Goal: Task Accomplishment & Management: Manage account settings

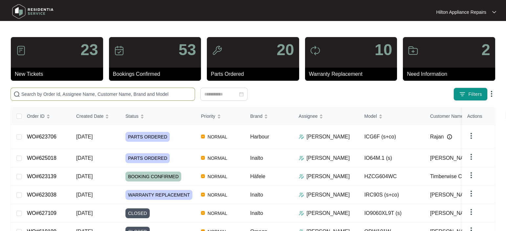
click at [36, 95] on input "text" at bounding box center [106, 94] width 171 height 7
paste input "WO#624803"
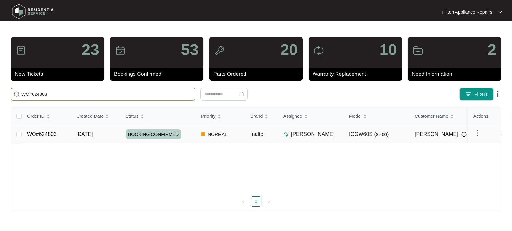
type input "WO#624803"
click at [90, 133] on span "[DATE]" at bounding box center [84, 134] width 16 height 6
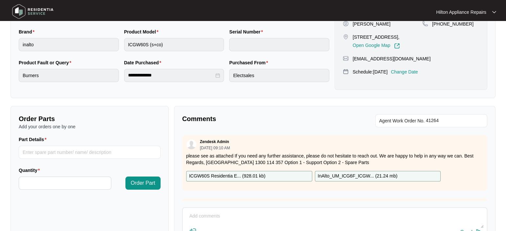
scroll to position [203, 0]
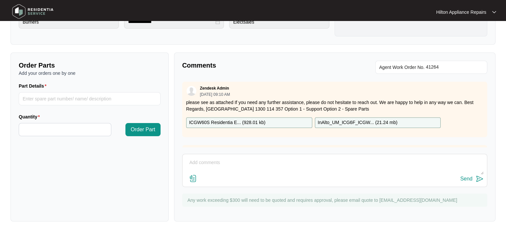
click at [196, 164] on textarea at bounding box center [335, 166] width 298 height 17
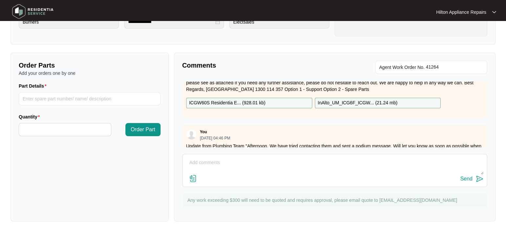
scroll to position [37, 0]
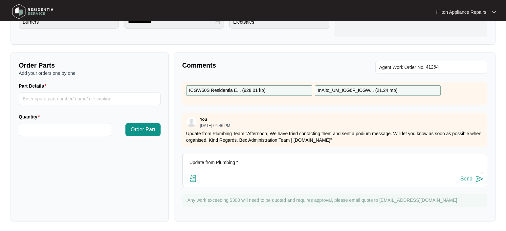
paste textarea "Start 0845 Finish 0915 Attended property for wok burner not igniting. Removed S…"
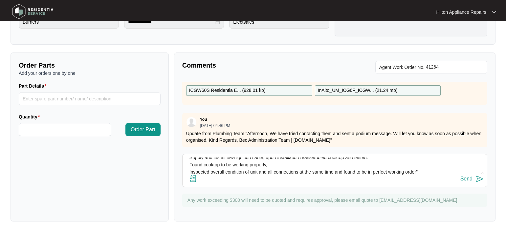
type textarea "Update from Plumbing "Start 0845 Finish 0915 Attended property for wok burner n…"
click at [193, 177] on img at bounding box center [193, 179] width 8 height 8
click at [0, 0] on input "file" at bounding box center [0, 0] width 0 height 0
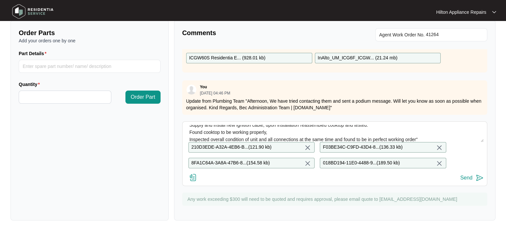
scroll to position [241, 0]
click at [467, 178] on div "Send" at bounding box center [467, 178] width 12 height 6
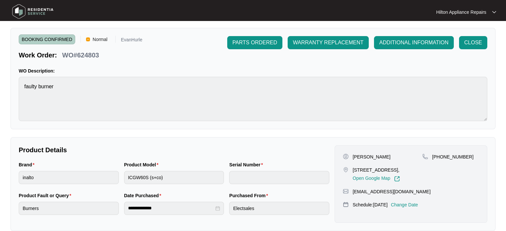
scroll to position [0, 0]
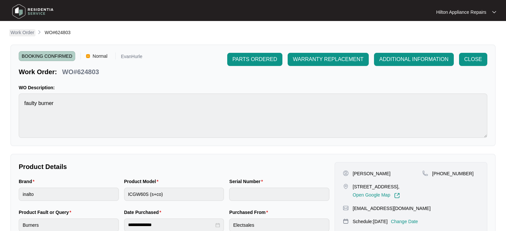
click at [21, 33] on p "Work Order" at bounding box center [23, 32] width 24 height 7
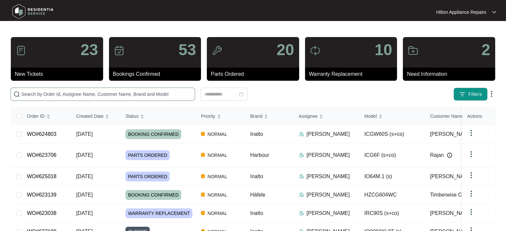
click at [27, 96] on input "text" at bounding box center [106, 94] width 171 height 7
paste input "626083"
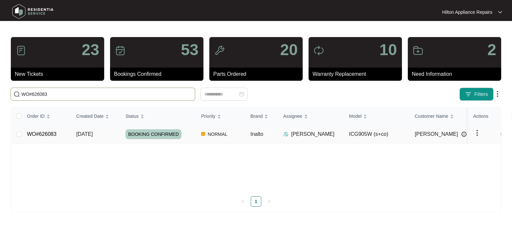
type input "WO#626083"
click at [84, 134] on span "[DATE]" at bounding box center [84, 134] width 16 height 6
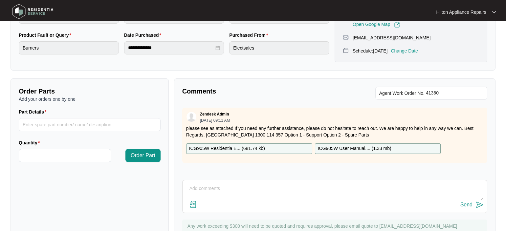
scroll to position [203, 0]
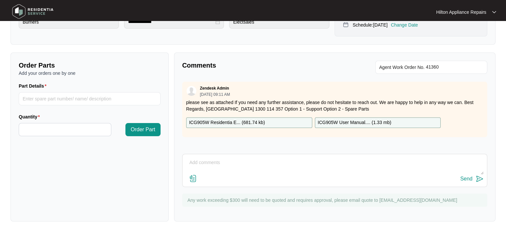
click at [196, 159] on textarea at bounding box center [335, 166] width 298 height 17
paste textarea "Start 0915 Finish 0945 Attended property for 2 burners not working WOK BURNER- …"
type textarea "Notes from plumbering team "Start 0915 Finish 0945 Attended property for 2 burn…"
click at [194, 179] on img at bounding box center [193, 179] width 8 height 8
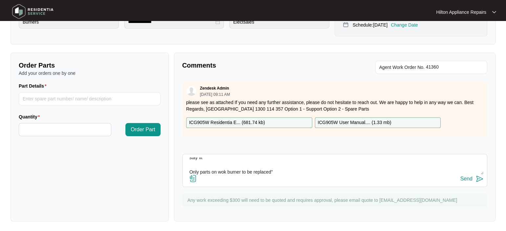
click at [0, 0] on input "file" at bounding box center [0, 0] width 0 height 0
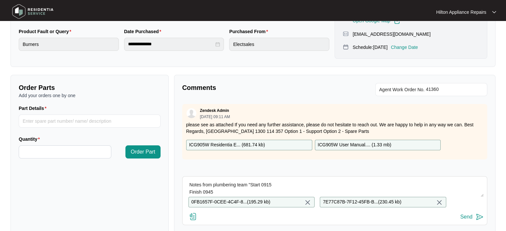
scroll to position [225, 0]
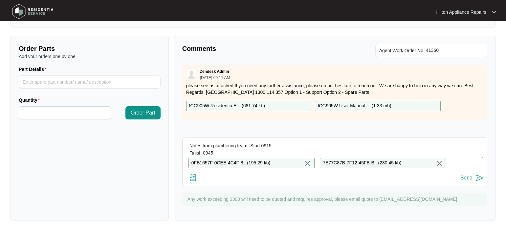
click at [464, 179] on div "Send" at bounding box center [467, 178] width 12 height 6
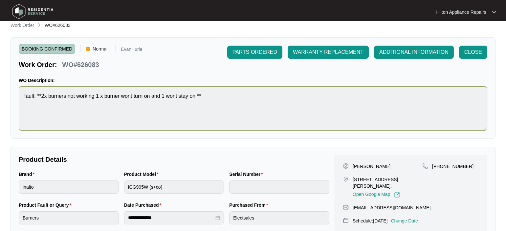
scroll to position [0, 0]
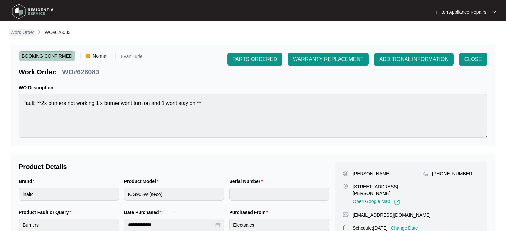
click at [18, 34] on p "Work Order" at bounding box center [23, 32] width 24 height 7
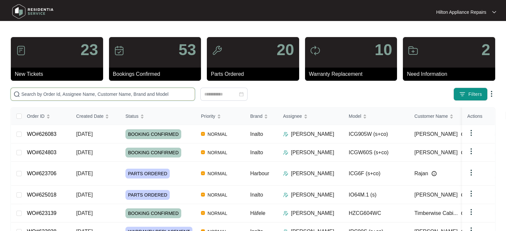
click at [39, 95] on input "text" at bounding box center [106, 94] width 171 height 7
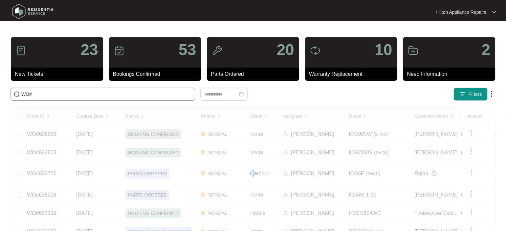
paste input "626906"
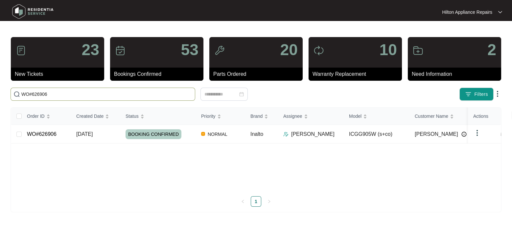
drag, startPoint x: 53, startPoint y: 95, endPoint x: 14, endPoint y: 89, distance: 39.5
click at [14, 89] on span "WO#626906" at bounding box center [103, 94] width 185 height 13
type input "WO#626906"
click at [90, 133] on span "[DATE]" at bounding box center [84, 134] width 16 height 6
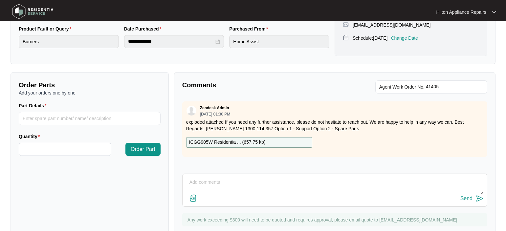
scroll to position [203, 0]
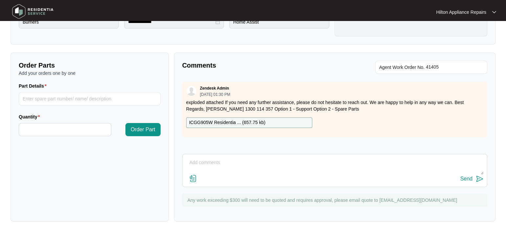
click at [230, 161] on textarea at bounding box center [335, 166] width 298 height 17
paste textarea "DETAILED JOB DESCRIPTION: Check big wok jet and burner it’s clean and not block…"
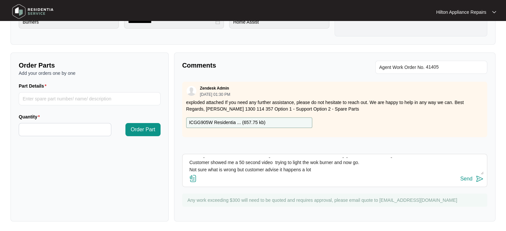
scroll to position [43, 0]
type textarea "Gas Tech notes: "DETAILED JOB DESCRIPTION: Check big wok jet and burner it’s cl…"
click at [192, 179] on img at bounding box center [193, 179] width 8 height 8
click at [0, 0] on input "file" at bounding box center [0, 0] width 0 height 0
click at [195, 176] on img at bounding box center [193, 179] width 8 height 8
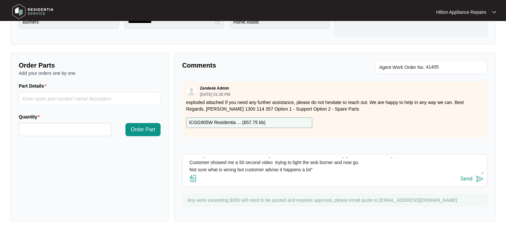
click at [0, 0] on input "file" at bounding box center [0, 0] width 0 height 0
click at [192, 178] on img at bounding box center [193, 179] width 8 height 8
click at [0, 0] on input "file" at bounding box center [0, 0] width 0 height 0
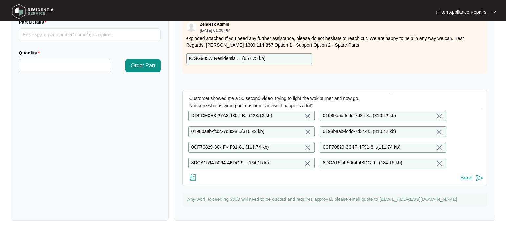
scroll to position [272, 0]
click at [189, 180] on img at bounding box center [193, 178] width 8 height 8
click at [0, 0] on input "file" at bounding box center [0, 0] width 0 height 0
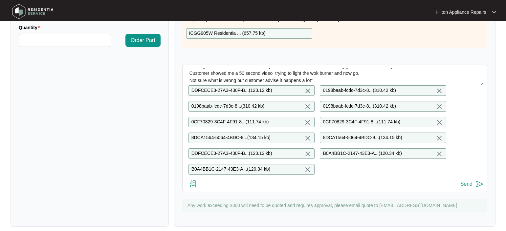
scroll to position [304, 0]
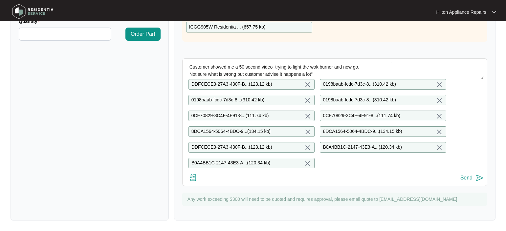
click at [465, 178] on div "Send" at bounding box center [467, 178] width 12 height 6
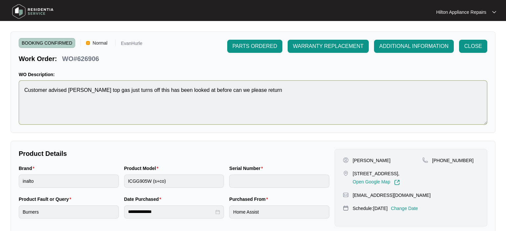
scroll to position [0, 0]
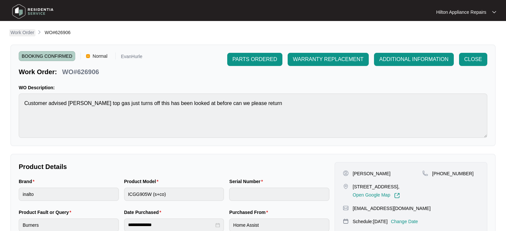
click at [17, 33] on p "Work Order" at bounding box center [23, 32] width 24 height 7
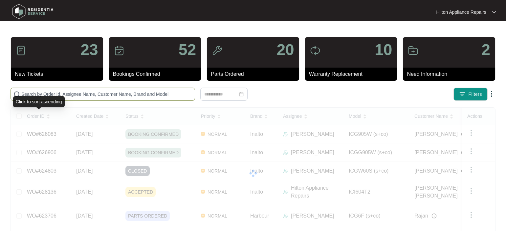
click at [32, 94] on input "text" at bounding box center [106, 94] width 171 height 7
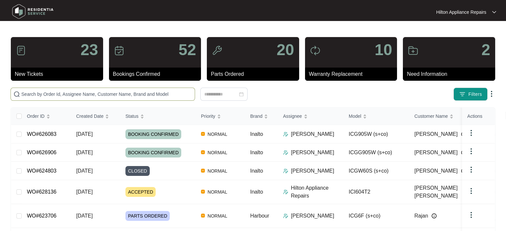
paste input "WO#626916"
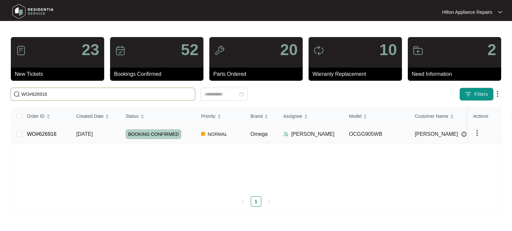
type input "WO#626916"
click at [88, 134] on span "[DATE]" at bounding box center [84, 134] width 16 height 6
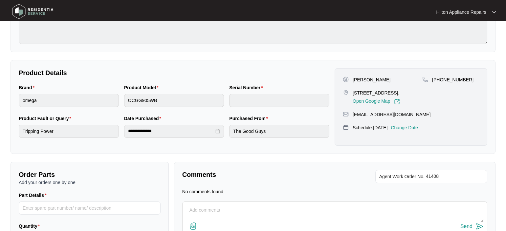
scroll to position [142, 0]
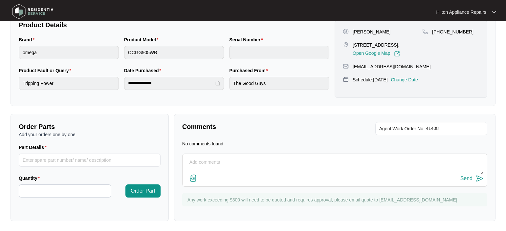
click at [191, 157] on textarea at bounding box center [335, 165] width 298 height 17
paste textarea "START TIME:7:30am FINISH TIME:8:30am APPLIANCE DETAILS Glass gas cooktop 90cm A…"
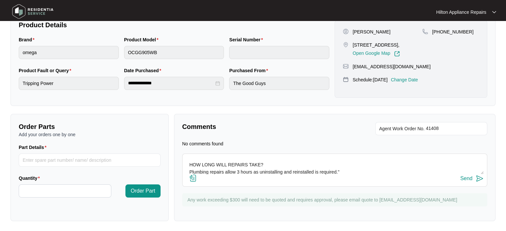
type textarea "Notes from Gas Tech: "START TIME:7:30am FINISH TIME:8:30am APPLIANCE DETAILS Gl…"
click at [193, 178] on img at bounding box center [193, 179] width 8 height 8
click at [0, 0] on input "file" at bounding box center [0, 0] width 0 height 0
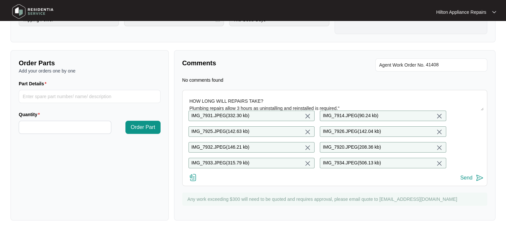
scroll to position [210, 0]
click at [193, 176] on img at bounding box center [193, 178] width 8 height 8
click at [0, 0] on input "file" at bounding box center [0, 0] width 0 height 0
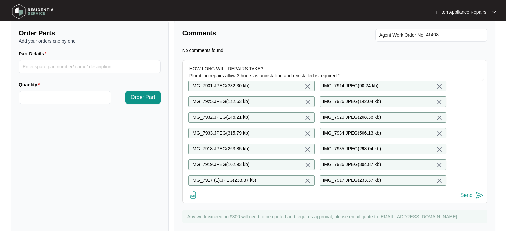
scroll to position [258, 0]
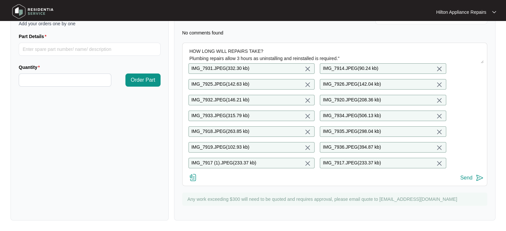
click at [195, 178] on img at bounding box center [193, 178] width 8 height 8
click at [0, 0] on input "file" at bounding box center [0, 0] width 0 height 0
click at [436, 65] on img at bounding box center [440, 69] width 8 height 8
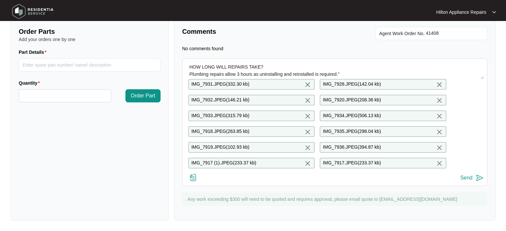
click at [436, 81] on img at bounding box center [440, 85] width 8 height 8
click at [436, 97] on img at bounding box center [440, 101] width 8 height 8
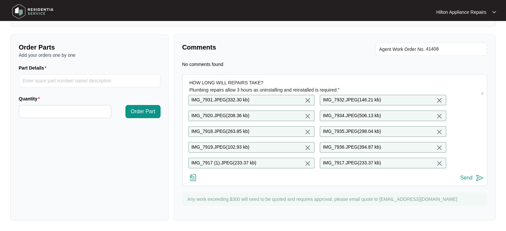
scroll to position [226, 0]
click at [436, 97] on img at bounding box center [440, 101] width 8 height 8
click at [437, 112] on img at bounding box center [440, 116] width 8 height 8
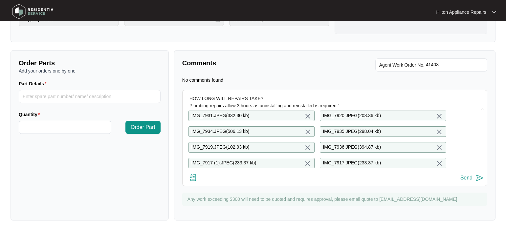
scroll to position [210, 0]
click at [436, 160] on img at bounding box center [440, 164] width 8 height 8
click at [436, 144] on img at bounding box center [440, 148] width 8 height 8
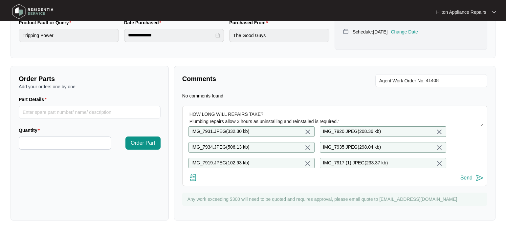
click at [436, 144] on img at bounding box center [440, 148] width 8 height 8
click at [436, 128] on img at bounding box center [440, 132] width 8 height 8
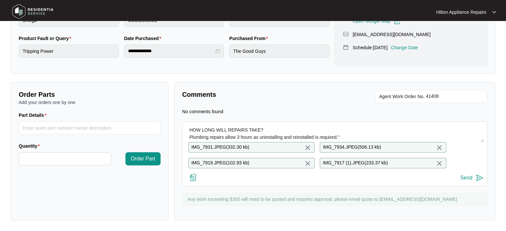
scroll to position [179, 0]
click at [436, 160] on img at bounding box center [440, 164] width 8 height 8
click at [436, 144] on img at bounding box center [440, 148] width 8 height 8
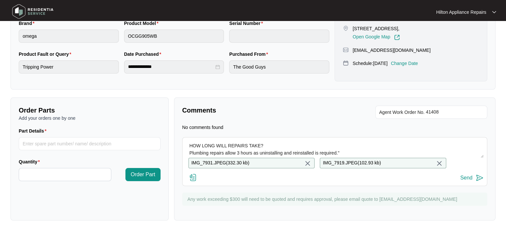
click at [436, 160] on img at bounding box center [440, 164] width 8 height 8
click at [308, 160] on img at bounding box center [308, 164] width 8 height 8
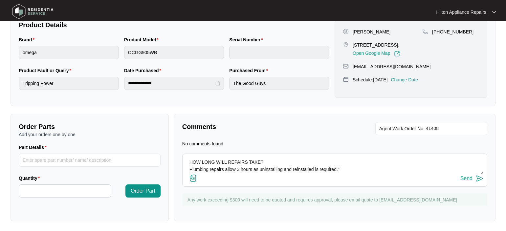
click at [193, 178] on img at bounding box center [193, 179] width 8 height 8
click at [0, 0] on input "file" at bounding box center [0, 0] width 0 height 0
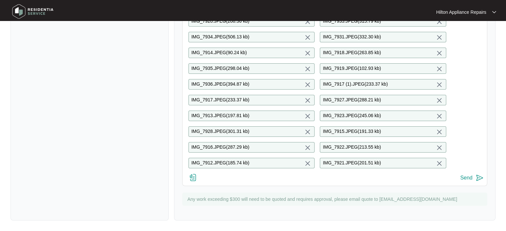
scroll to position [337, 0]
click at [436, 160] on img at bounding box center [440, 164] width 8 height 8
click at [465, 180] on div "Send" at bounding box center [467, 178] width 12 height 6
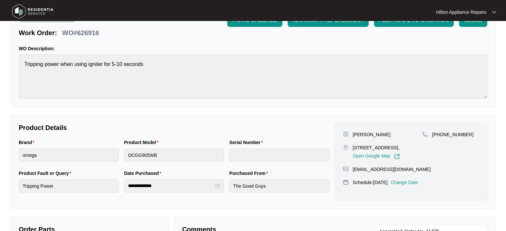
scroll to position [0, 0]
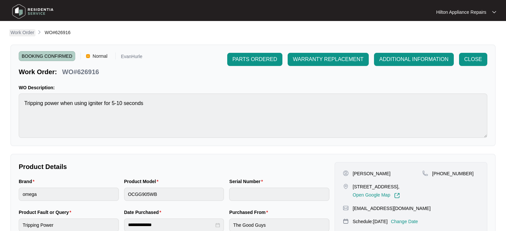
click at [21, 35] on p "Work Order" at bounding box center [23, 32] width 24 height 7
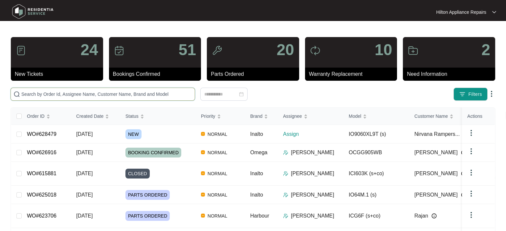
click at [31, 95] on input "text" at bounding box center [106, 94] width 171 height 7
paste input "WO#628136"
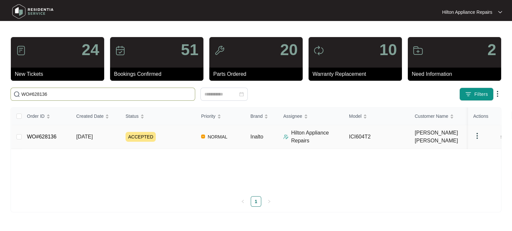
type input "WO#628136"
click at [87, 135] on span "[DATE]" at bounding box center [84, 137] width 16 height 6
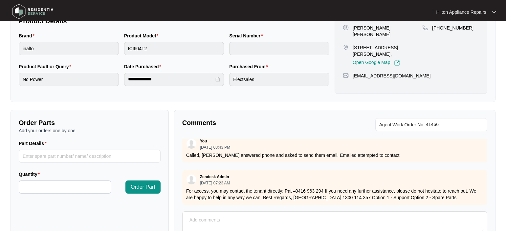
scroll to position [75, 0]
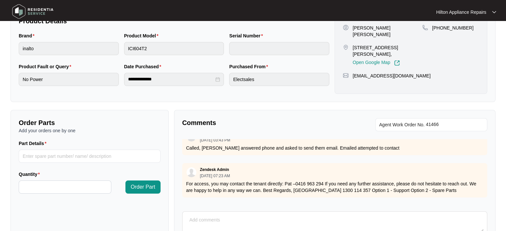
drag, startPoint x: 326, startPoint y: 184, endPoint x: 298, endPoint y: 183, distance: 27.6
click at [298, 183] on span "0416 963 294" at bounding box center [311, 183] width 30 height 5
copy span "0416 963 294"
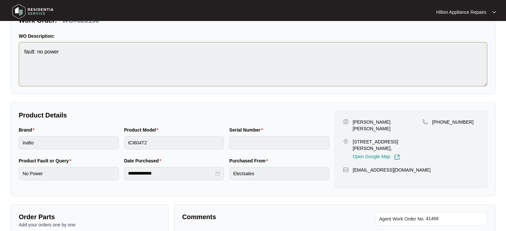
scroll to position [0, 0]
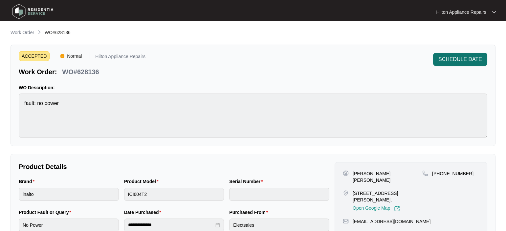
click at [469, 58] on span "SCHEDULE DATE" at bounding box center [461, 60] width 44 height 8
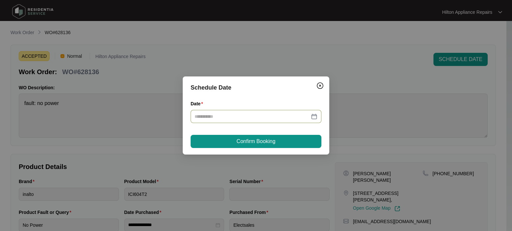
click at [315, 116] on div at bounding box center [256, 116] width 123 height 7
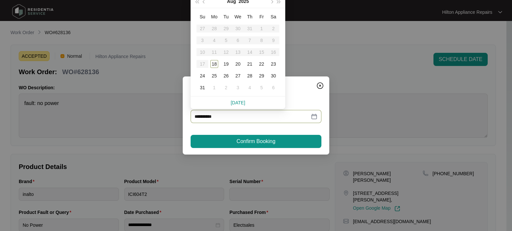
type input "**********"
click at [227, 64] on div "19" at bounding box center [226, 64] width 8 height 8
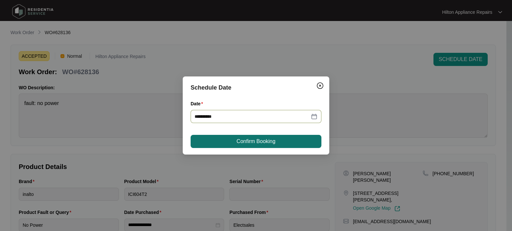
type input "**********"
click at [246, 141] on span "Confirm Booking" at bounding box center [256, 142] width 39 height 8
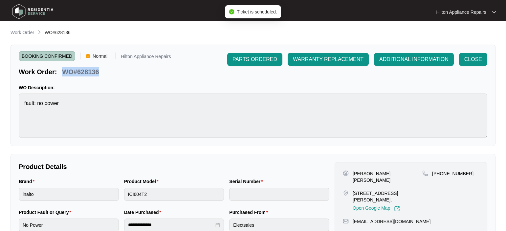
drag, startPoint x: 103, startPoint y: 71, endPoint x: 61, endPoint y: 71, distance: 41.1
click at [61, 71] on div "Work Order: WO#628136" at bounding box center [95, 71] width 152 height 12
copy p "WO#628136"
click at [24, 32] on p "Work Order" at bounding box center [23, 32] width 24 height 7
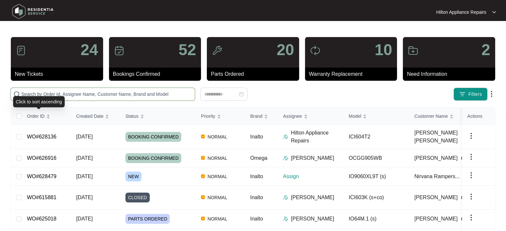
click at [35, 95] on input "text" at bounding box center [106, 94] width 171 height 7
paste input "WO#628136"
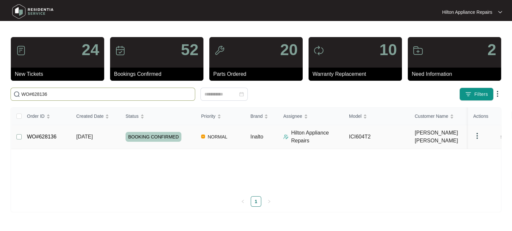
type input "WO#628136"
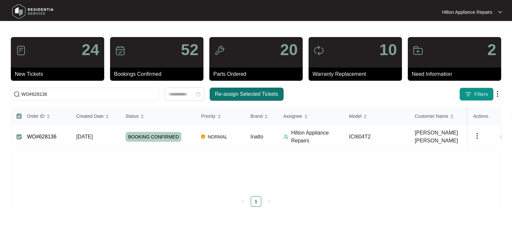
click at [238, 93] on span "Re-assign Selected Tickets" at bounding box center [246, 94] width 63 height 8
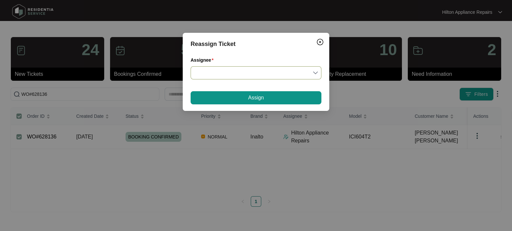
click at [317, 72] on input "Assignee" at bounding box center [256, 73] width 123 height 12
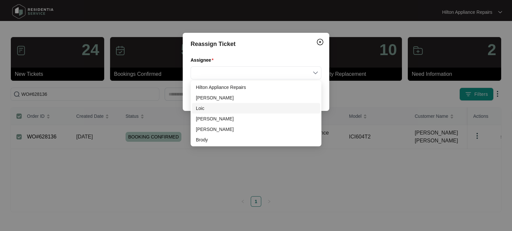
click at [204, 109] on div "Loic" at bounding box center [256, 108] width 120 height 7
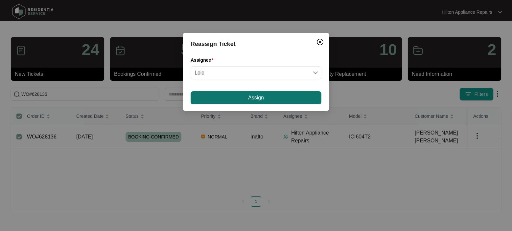
click at [259, 97] on span "Assign" at bounding box center [256, 98] width 16 height 8
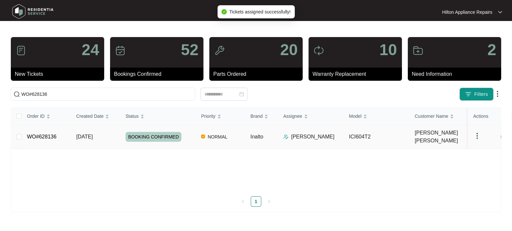
click at [92, 134] on span "[DATE]" at bounding box center [84, 137] width 16 height 6
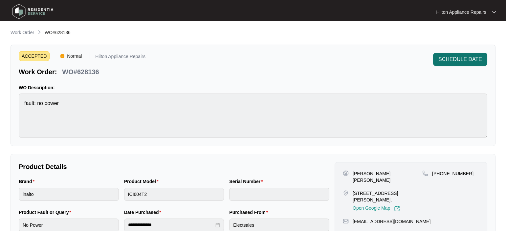
click at [451, 59] on span "SCHEDULE DATE" at bounding box center [461, 60] width 44 height 8
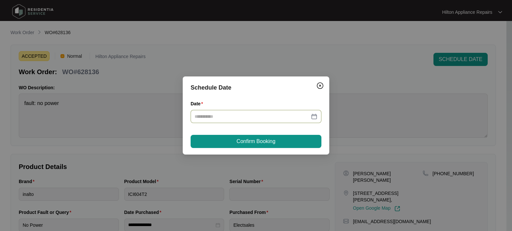
click at [314, 116] on div at bounding box center [256, 116] width 123 height 7
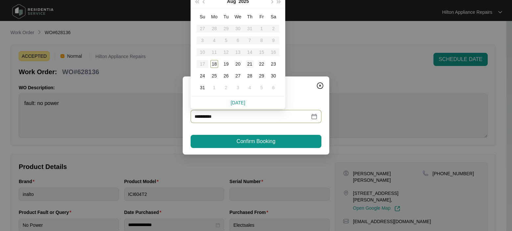
type input "**********"
click at [225, 63] on div "19" at bounding box center [226, 64] width 8 height 8
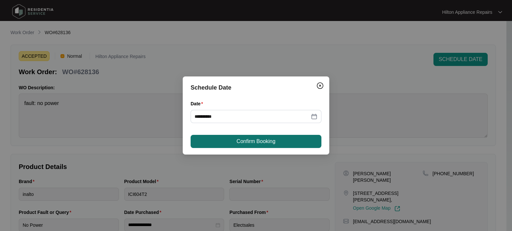
click at [237, 140] on span "Confirm Booking" at bounding box center [256, 142] width 39 height 8
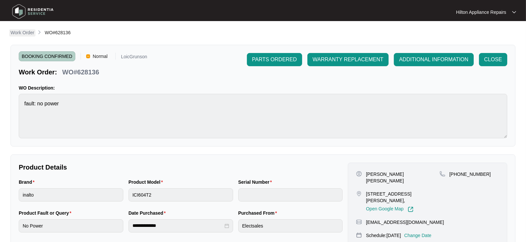
click at [24, 34] on p "Work Order" at bounding box center [23, 32] width 24 height 7
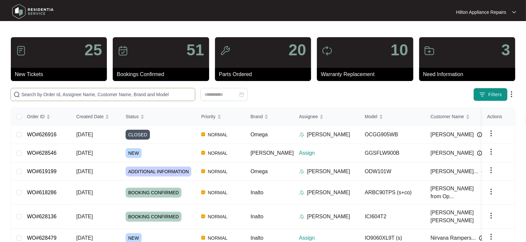
click at [35, 95] on input "text" at bounding box center [106, 94] width 171 height 7
paste input "WO#624242"
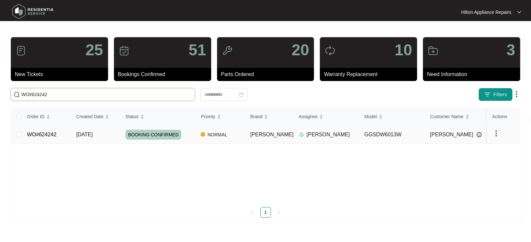
type input "WO#624242"
click at [90, 134] on span "[DATE]" at bounding box center [84, 134] width 16 height 6
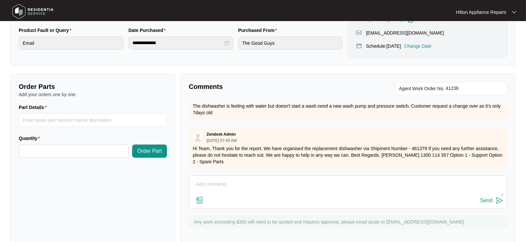
scroll to position [194, 0]
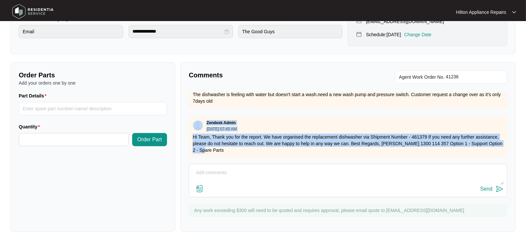
drag, startPoint x: 249, startPoint y: 145, endPoint x: 193, endPoint y: 119, distance: 62.5
click at [193, 119] on div "Zendesk Admin [DATE] 07:45 AM Hi Team, Thank you for the report. We have organi…" at bounding box center [348, 136] width 318 height 41
copy div "Zendesk Admin [DATE] 07:45 AM Hi Team, Thank you for the report. We have organi…"
click at [301, 120] on div "Zendesk Admin [DATE] 07:45 AM" at bounding box center [348, 125] width 311 height 11
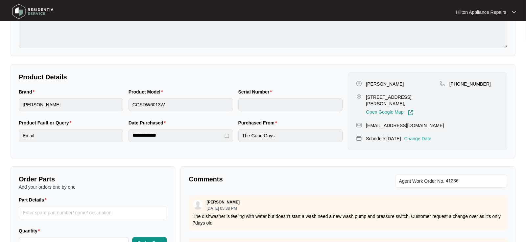
scroll to position [48, 0]
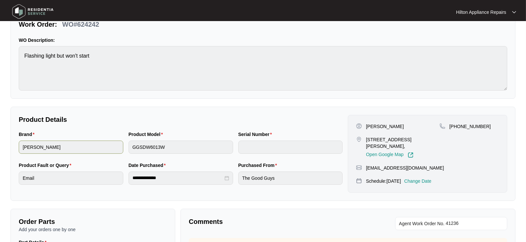
click at [108, 147] on div "Brand [PERSON_NAME] Product Model GGSDW6013W Serial Number" at bounding box center [180, 145] width 329 height 31
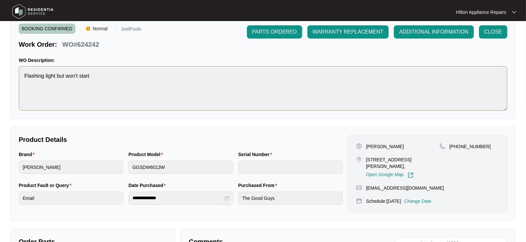
scroll to position [0, 0]
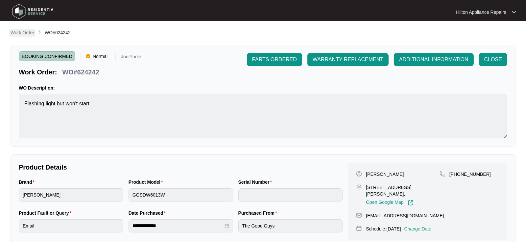
click at [21, 32] on p "Work Order" at bounding box center [23, 32] width 24 height 7
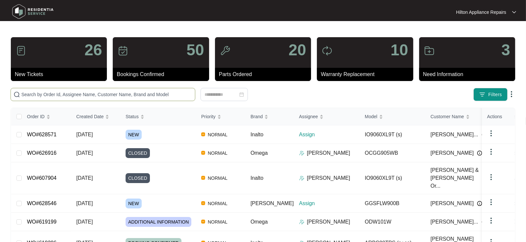
click at [73, 94] on input "text" at bounding box center [106, 94] width 171 height 7
paste input "WO#619199"
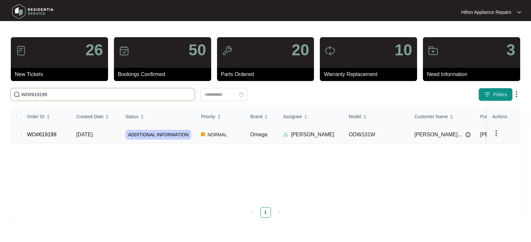
type input "WO#619199"
click at [91, 134] on span "[DATE]" at bounding box center [84, 134] width 16 height 6
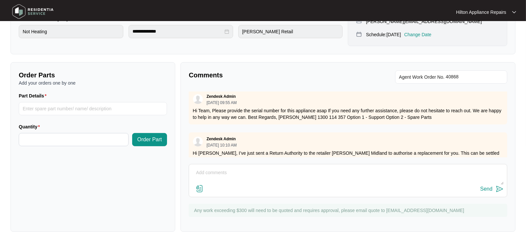
scroll to position [386, 0]
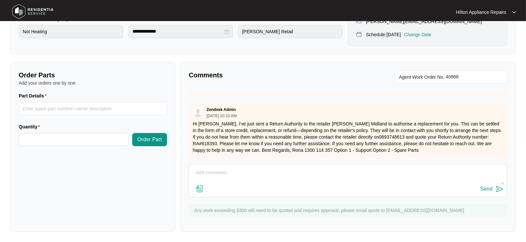
click at [204, 173] on textarea at bounding box center [347, 175] width 311 height 17
drag, startPoint x: 275, startPoint y: 170, endPoint x: 225, endPoint y: 174, distance: 49.5
click at [225, 174] on textarea "Serial number 23033760010100046" at bounding box center [347, 175] width 311 height 17
type textarea "Serial number 23033760010100046"
click at [200, 186] on img at bounding box center [200, 188] width 8 height 8
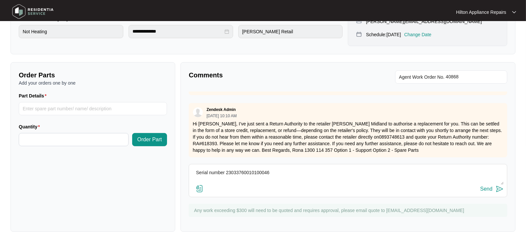
click at [0, 0] on input "file" at bounding box center [0, 0] width 0 height 0
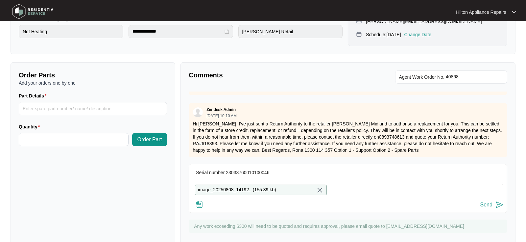
click at [481, 207] on div "Send" at bounding box center [486, 204] width 12 height 6
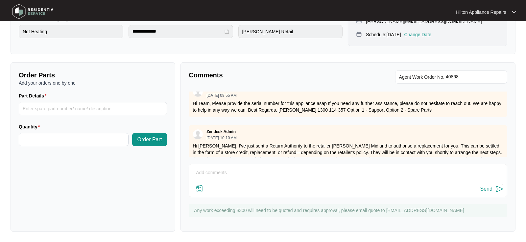
scroll to position [356, 0]
drag, startPoint x: 443, startPoint y: 125, endPoint x: 190, endPoint y: 135, distance: 252.6
click at [190, 135] on div "Zendesk Admin [DATE] 10:10 AM Hi [PERSON_NAME], I’ve just sent a Return Authori…" at bounding box center [348, 152] width 318 height 54
copy div "Zendesk Admin [DATE] 10:10 AM Hi [PERSON_NAME], I’ve just sent a Return Authori…"
click at [118, 195] on div "Order Parts Add your orders one by one Part Details Quantity Order Part" at bounding box center [93, 146] width 165 height 169
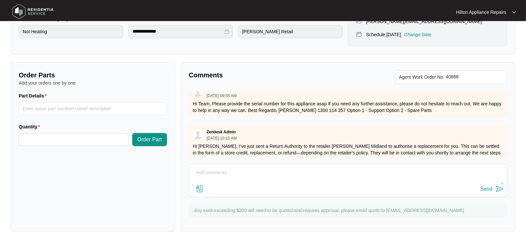
type input "23033760010100046"
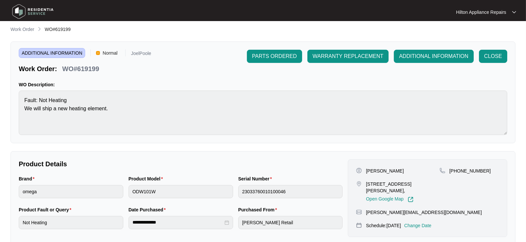
scroll to position [0, 0]
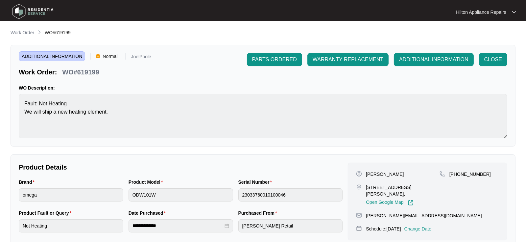
drag, startPoint x: 18, startPoint y: 31, endPoint x: 28, endPoint y: 34, distance: 10.4
click at [18, 31] on p "Work Order" at bounding box center [23, 32] width 24 height 7
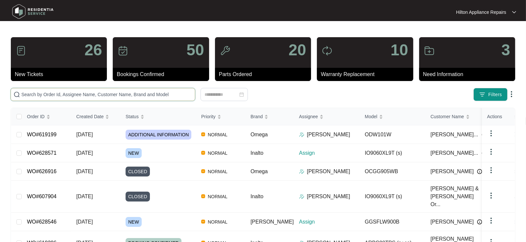
click at [37, 91] on input "text" at bounding box center [106, 94] width 171 height 7
paste input "592653"
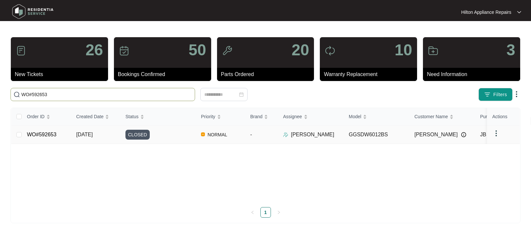
type input "WO#592653"
click at [89, 134] on span "[DATE]" at bounding box center [84, 134] width 16 height 6
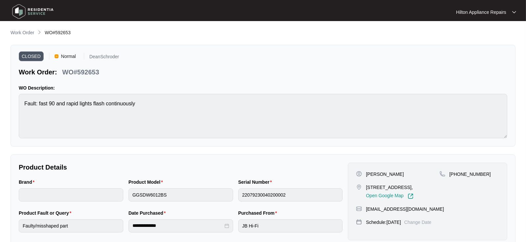
drag, startPoint x: 21, startPoint y: 31, endPoint x: 24, endPoint y: 35, distance: 5.1
click at [21, 31] on p "Work Order" at bounding box center [23, 32] width 24 height 7
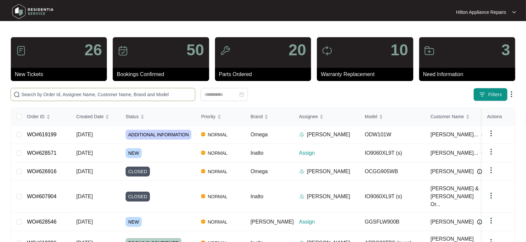
click at [34, 93] on input "text" at bounding box center [106, 94] width 171 height 7
paste input "WO#628136"
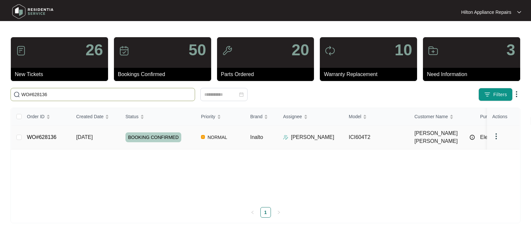
type input "WO#628136"
click at [86, 134] on span "[DATE]" at bounding box center [84, 137] width 16 height 6
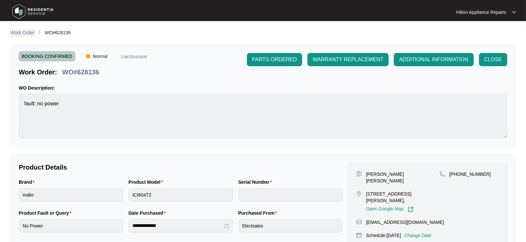
click at [13, 34] on p "Work Order" at bounding box center [23, 32] width 24 height 7
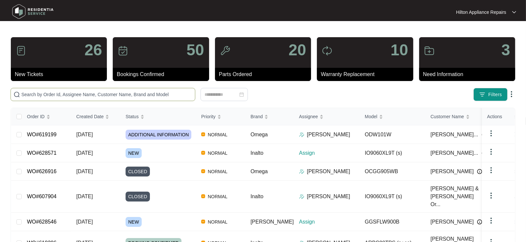
click at [36, 94] on input "text" at bounding box center [106, 94] width 171 height 7
paste input "628479"
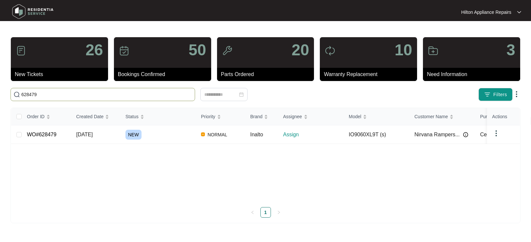
drag, startPoint x: 15, startPoint y: 95, endPoint x: 5, endPoint y: 94, distance: 9.9
click at [8, 95] on div "628479" at bounding box center [139, 94] width 263 height 13
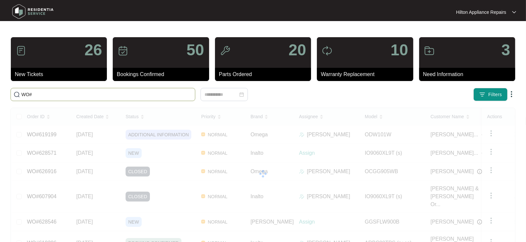
paste input "628479"
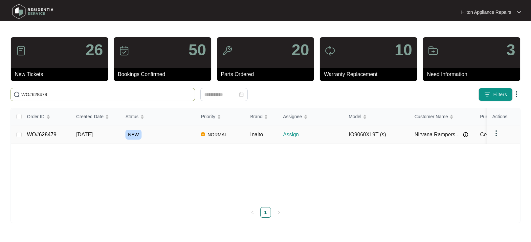
type input "WO#628479"
click at [83, 134] on span "[DATE]" at bounding box center [84, 134] width 16 height 6
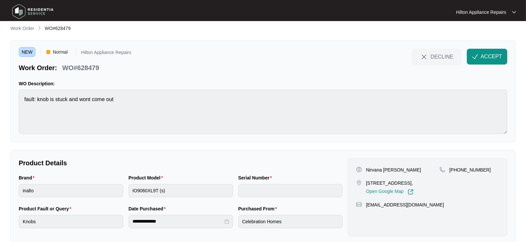
scroll to position [17, 0]
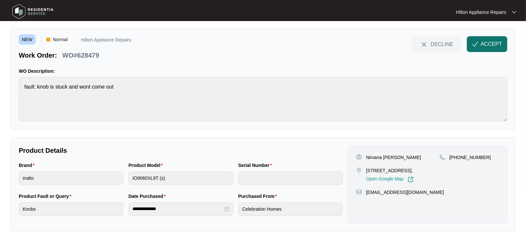
click at [482, 43] on span "ACCEPT" at bounding box center [490, 44] width 21 height 8
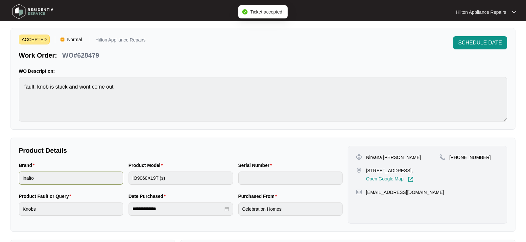
click at [122, 176] on div "Brand inalto Product Model IO9060XL9T (s) Serial Number" at bounding box center [180, 176] width 329 height 31
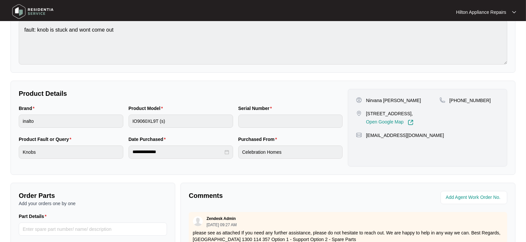
scroll to position [0, 0]
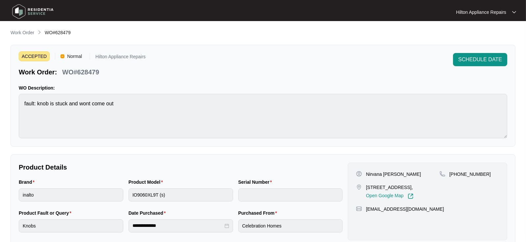
drag, startPoint x: 413, startPoint y: 186, endPoint x: 365, endPoint y: 186, distance: 48.0
click at [365, 186] on div "[STREET_ADDRESS], Open Google Map" at bounding box center [397, 191] width 83 height 15
copy p "[STREET_ADDRESS]"
drag, startPoint x: 409, startPoint y: 175, endPoint x: 383, endPoint y: 174, distance: 26.6
click at [383, 174] on div "Nirvana [PERSON_NAME]" at bounding box center [397, 174] width 83 height 7
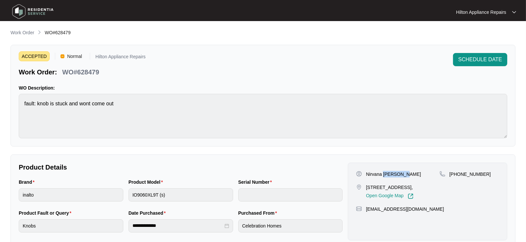
copy p "[PERSON_NAME]"
drag, startPoint x: 480, startPoint y: 174, endPoint x: 458, endPoint y: 174, distance: 22.3
click at [458, 174] on span "[PHONE_NUMBER]" at bounding box center [469, 173] width 41 height 5
copy span "403149803"
drag, startPoint x: 411, startPoint y: 208, endPoint x: 366, endPoint y: 210, distance: 45.1
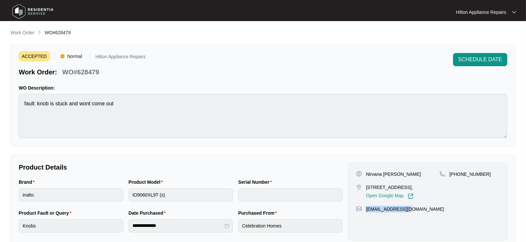
click at [366, 210] on div "[EMAIL_ADDRESS][DOMAIN_NAME]" at bounding box center [427, 208] width 143 height 7
copy p "[EMAIL_ADDRESS][DOMAIN_NAME]"
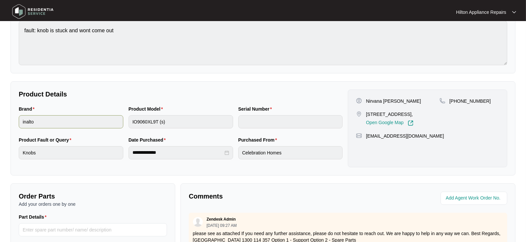
click at [82, 125] on div "Brand inalto Product Model IO9060XL9T (s) Serial Number" at bounding box center [180, 120] width 329 height 31
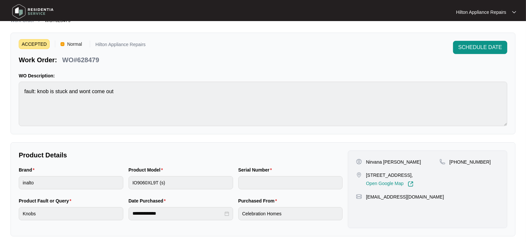
scroll to position [0, 0]
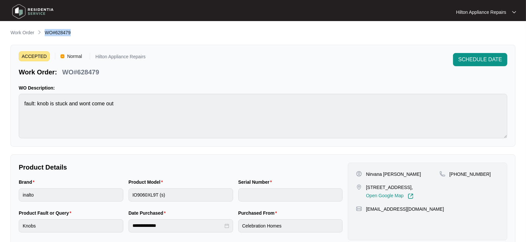
drag, startPoint x: 71, startPoint y: 32, endPoint x: 46, endPoint y: 34, distance: 25.4
click at [46, 34] on div "Work Order WO#628479" at bounding box center [263, 33] width 505 height 8
copy span "WO#628479"
click at [477, 59] on span "SCHEDULE DATE" at bounding box center [480, 60] width 44 height 8
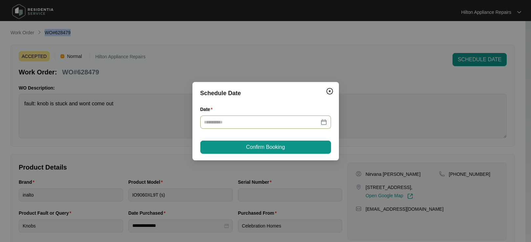
click at [322, 122] on div at bounding box center [265, 121] width 123 height 7
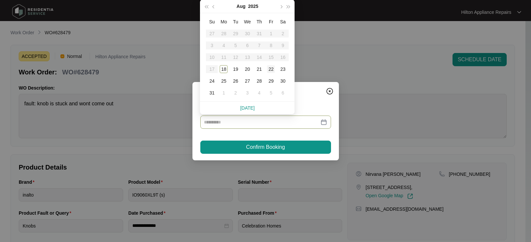
click at [271, 69] on div "22" at bounding box center [271, 69] width 8 height 8
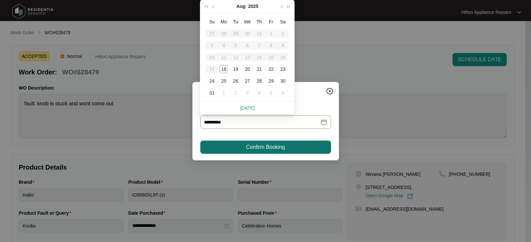
type input "**********"
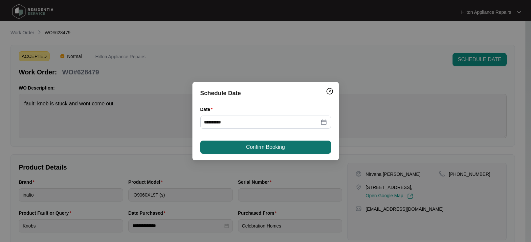
click at [257, 144] on span "Confirm Booking" at bounding box center [265, 147] width 39 height 8
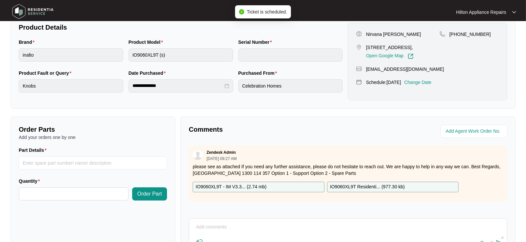
scroll to position [146, 0]
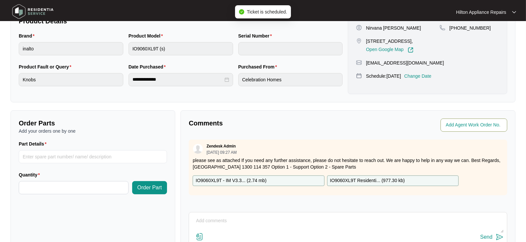
click at [471, 121] on input "string" at bounding box center [475, 125] width 58 height 8
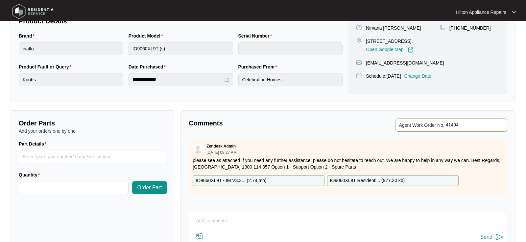
type input "41494"
click at [328, 131] on div "Comments Agent Work Order No. Zendesk Admin [DATE] 09:27 AM please see as attac…" at bounding box center [347, 194] width 335 height 169
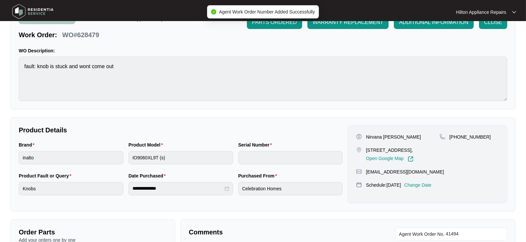
scroll to position [0, 0]
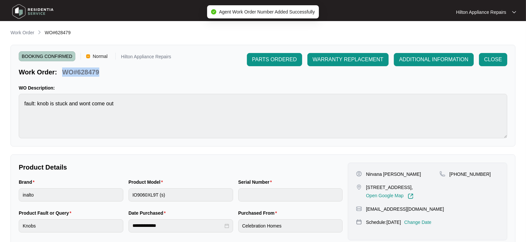
drag, startPoint x: 94, startPoint y: 74, endPoint x: 63, endPoint y: 73, distance: 31.6
click at [63, 73] on div "Work Order: WO#628479" at bounding box center [95, 71] width 152 height 12
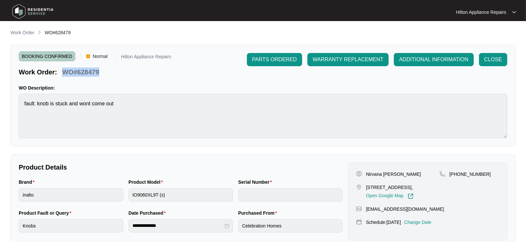
copy p "WO#628479"
drag, startPoint x: 18, startPoint y: 33, endPoint x: 23, endPoint y: 36, distance: 5.7
click at [19, 33] on p "Work Order" at bounding box center [23, 32] width 24 height 7
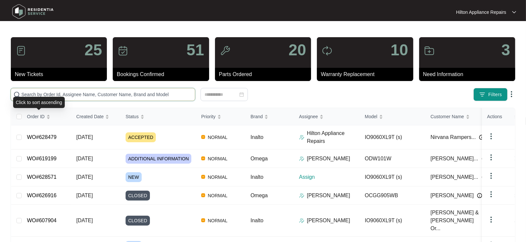
click at [51, 91] on input "text" at bounding box center [106, 94] width 171 height 7
paste input "WO#628479"
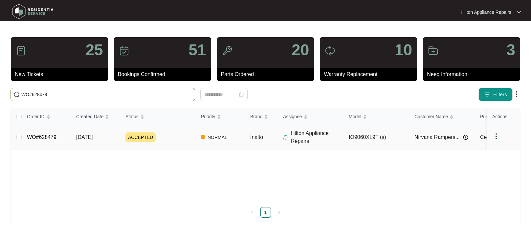
type input "WO#628479"
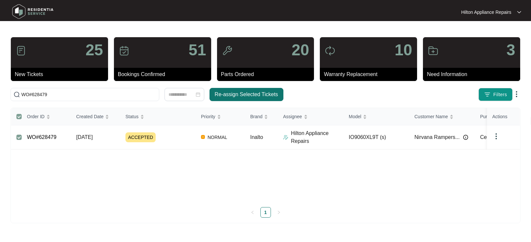
click at [229, 93] on span "Re-assign Selected Tickets" at bounding box center [246, 94] width 63 height 8
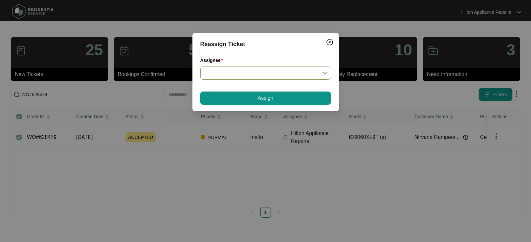
click at [325, 72] on input "Assignee" at bounding box center [265, 73] width 123 height 12
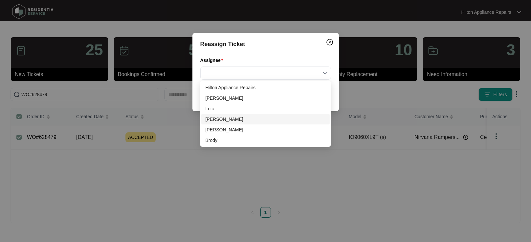
drag, startPoint x: 214, startPoint y: 118, endPoint x: 224, endPoint y: 116, distance: 9.7
click at [215, 118] on div "[PERSON_NAME]" at bounding box center [265, 118] width 120 height 7
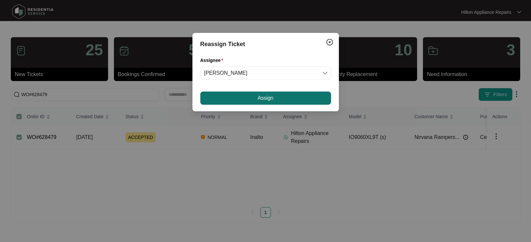
click at [248, 98] on button "Assign" at bounding box center [265, 97] width 131 height 13
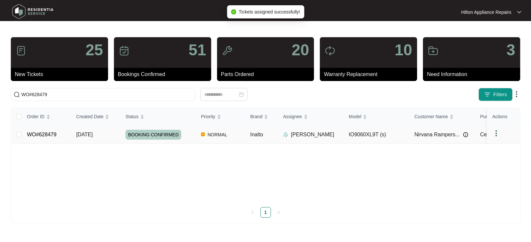
click at [83, 133] on span "[DATE]" at bounding box center [84, 134] width 16 height 6
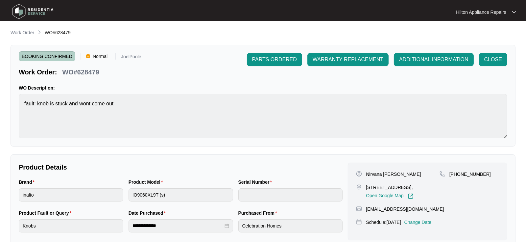
drag, startPoint x: 19, startPoint y: 32, endPoint x: 25, endPoint y: 35, distance: 6.9
click at [19, 32] on p "Work Order" at bounding box center [23, 32] width 24 height 7
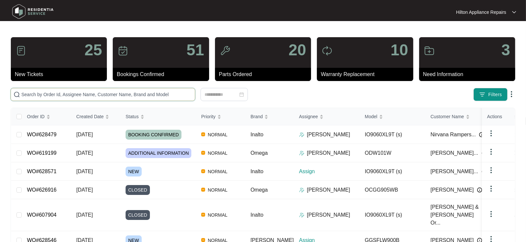
click at [34, 93] on input "text" at bounding box center [106, 94] width 171 height 7
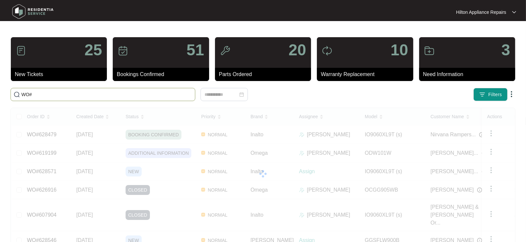
paste input "623139"
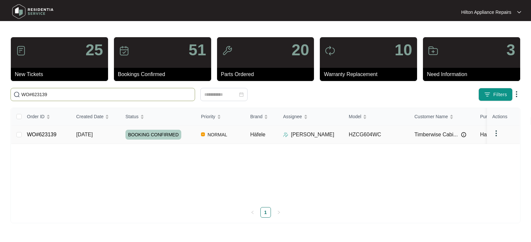
type input "WO#623139"
click at [90, 131] on span "[DATE]" at bounding box center [84, 134] width 16 height 6
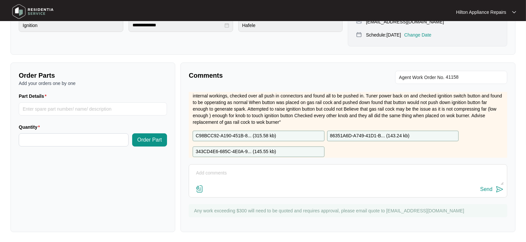
scroll to position [191, 0]
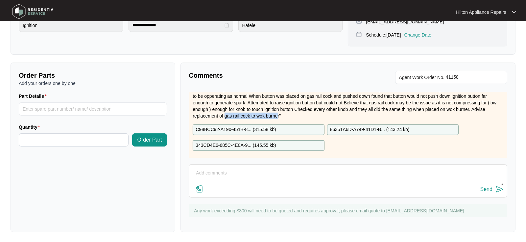
drag, startPoint x: 318, startPoint y: 116, endPoint x: 264, endPoint y: 117, distance: 53.9
click at [264, 117] on p "Notes from Gas Tech " Start 0840 Finish 0940 Attended property for wok burner n…" at bounding box center [348, 96] width 311 height 46
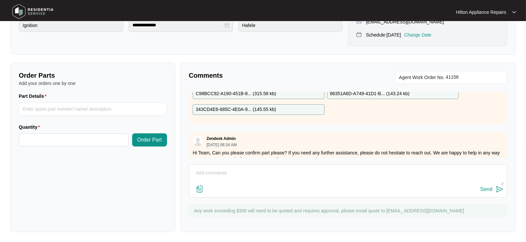
scroll to position [264, 0]
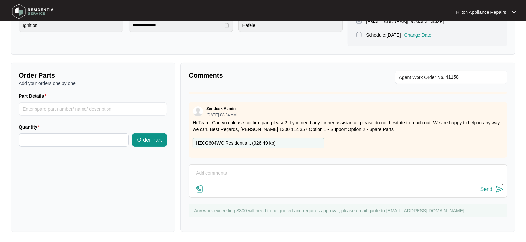
click at [205, 171] on textarea at bounding box center [347, 176] width 311 height 17
paste textarea "gas rail cock to wok burne"
click at [284, 172] on textarea "As per Gas tech "gas rail cock to wok burne"" at bounding box center [347, 176] width 311 height 17
type textarea "As per Gas tech "gas rail cock to wok burner""
click at [486, 188] on div "Send" at bounding box center [486, 189] width 12 height 6
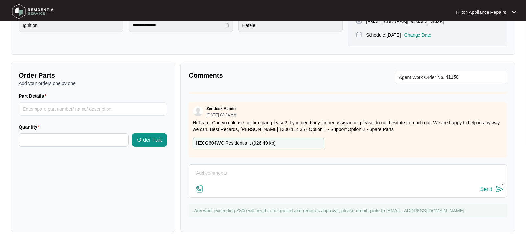
scroll to position [263, 0]
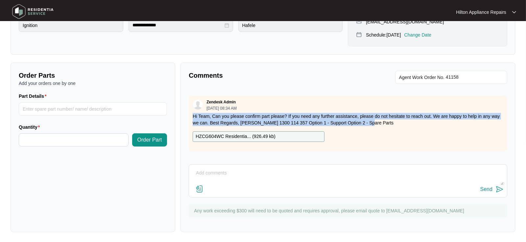
drag, startPoint x: 373, startPoint y: 124, endPoint x: 183, endPoint y: 118, distance: 189.7
click at [183, 118] on div "Comments Agent Work Order No. Zendesk Admin [DATE] 09:58 AM Hi Team, Please see…" at bounding box center [347, 146] width 335 height 169
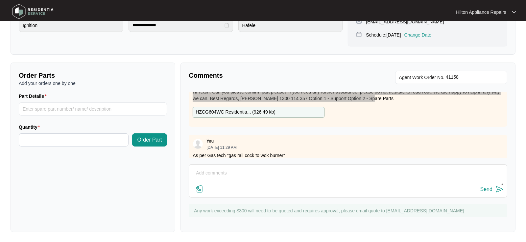
scroll to position [300, 0]
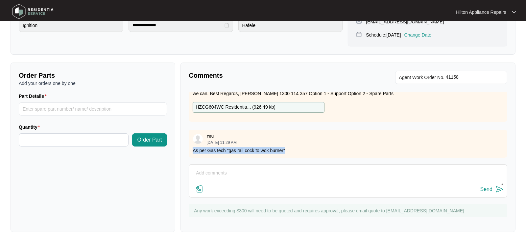
drag, startPoint x: 298, startPoint y: 144, endPoint x: 182, endPoint y: 147, distance: 116.1
click at [182, 147] on div "Comments Agent Work Order No. Zendesk Admin [DATE] 09:58 AM Hi Team, Please see…" at bounding box center [347, 146] width 335 height 169
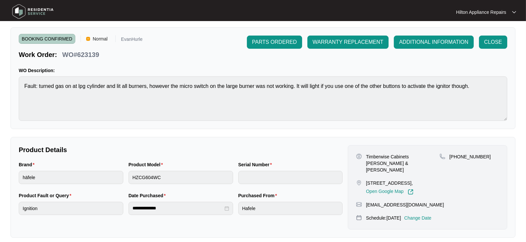
scroll to position [0, 0]
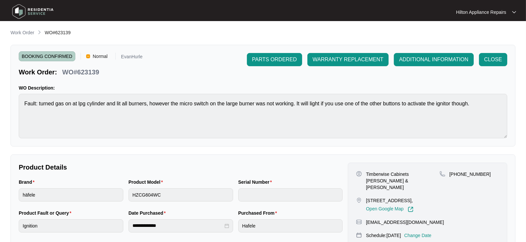
click at [23, 33] on p "Work Order" at bounding box center [23, 32] width 24 height 7
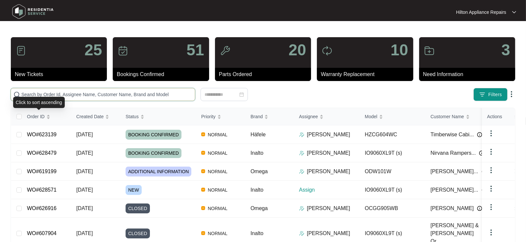
click at [29, 94] on input "text" at bounding box center [106, 94] width 171 height 7
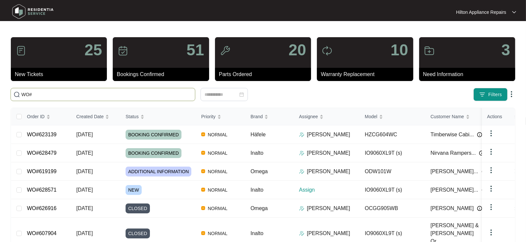
paste input "619199"
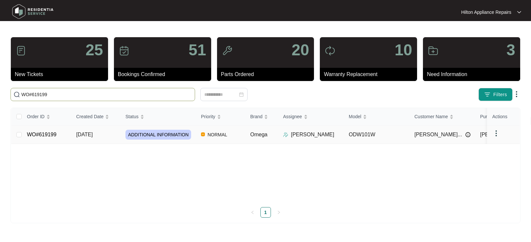
type input "WO#619199"
click at [82, 133] on span "[DATE]" at bounding box center [84, 134] width 16 height 6
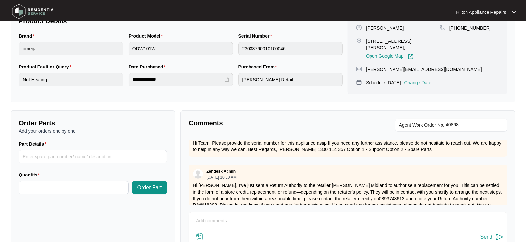
scroll to position [443, 0]
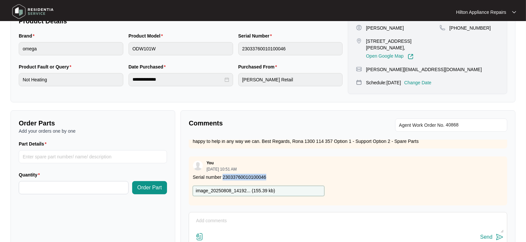
drag, startPoint x: 258, startPoint y: 171, endPoint x: 222, endPoint y: 169, distance: 35.5
click at [222, 174] on p "Serial number 23033760010100046" at bounding box center [348, 177] width 311 height 7
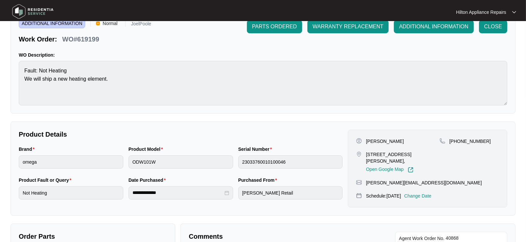
scroll to position [0, 0]
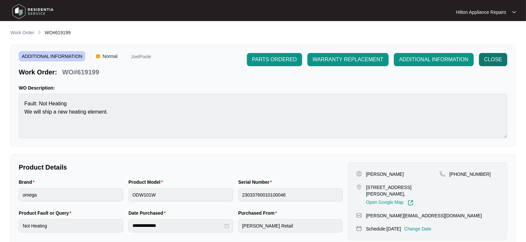
click at [491, 58] on span "CLOSE" at bounding box center [493, 60] width 18 height 8
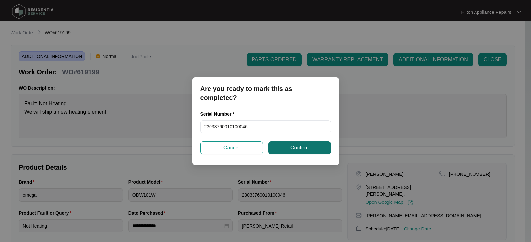
click at [304, 147] on span "Confirm" at bounding box center [300, 148] width 18 height 8
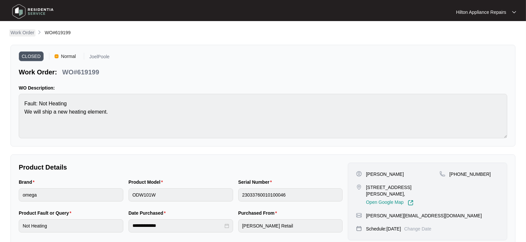
click at [20, 33] on p "Work Order" at bounding box center [23, 32] width 24 height 7
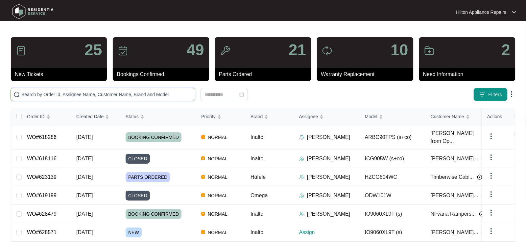
click at [29, 94] on input "text" at bounding box center [106, 94] width 171 height 7
paste input "628546"
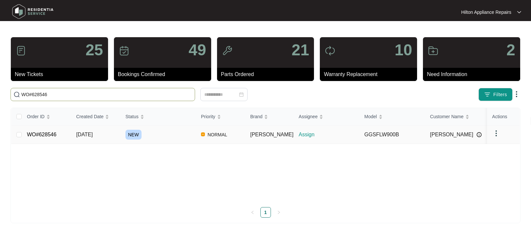
type input "WO#628546"
click at [78, 135] on span "[DATE]" at bounding box center [84, 134] width 16 height 6
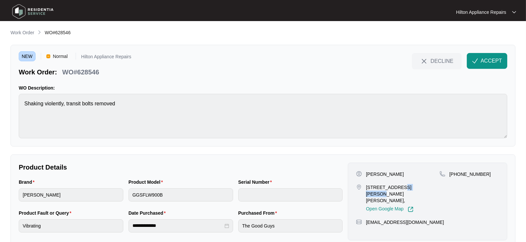
drag, startPoint x: 414, startPoint y: 187, endPoint x: 394, endPoint y: 186, distance: 20.1
click at [394, 186] on p "[STREET_ADDRESS][PERSON_NAME][PERSON_NAME]," at bounding box center [403, 194] width 74 height 20
click at [480, 60] on button "ACCEPT" at bounding box center [487, 61] width 40 height 16
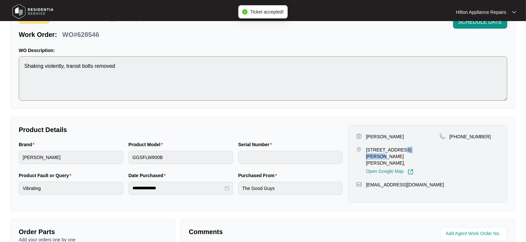
scroll to position [73, 0]
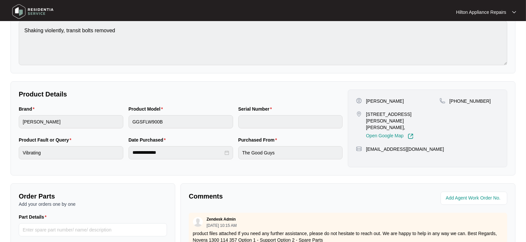
click at [475, 119] on div "[PHONE_NUMBER]" at bounding box center [468, 118] width 59 height 41
drag, startPoint x: 412, startPoint y: 114, endPoint x: 366, endPoint y: 111, distance: 46.8
click at [366, 111] on p "[STREET_ADDRESS][PERSON_NAME][PERSON_NAME]," at bounding box center [403, 121] width 74 height 20
drag, startPoint x: 398, startPoint y: 101, endPoint x: 379, endPoint y: 100, distance: 19.4
click at [379, 100] on div "[PERSON_NAME]" at bounding box center [397, 101] width 83 height 7
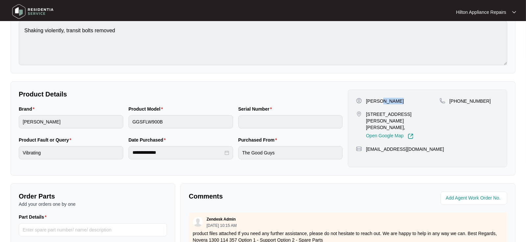
drag, startPoint x: 480, startPoint y: 101, endPoint x: 457, endPoint y: 102, distance: 23.0
click at [457, 102] on span "[PHONE_NUMBER]" at bounding box center [469, 100] width 41 height 5
drag, startPoint x: 410, startPoint y: 135, endPoint x: 366, endPoint y: 134, distance: 43.4
click at [366, 146] on div "[EMAIL_ADDRESS][DOMAIN_NAME]" at bounding box center [427, 149] width 143 height 7
click at [70, 121] on div "Brand [PERSON_NAME] Product Model GGSFLW900B Serial Number" at bounding box center [180, 120] width 329 height 31
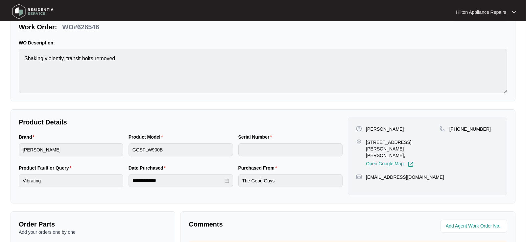
scroll to position [0, 0]
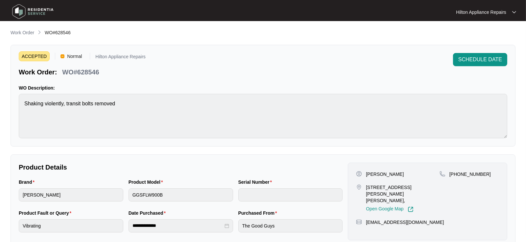
click at [124, 191] on div "Brand [PERSON_NAME] Product Model GGSFLW900B Serial Number" at bounding box center [180, 193] width 329 height 31
click at [0, 95] on html "**********" at bounding box center [263, 218] width 526 height 436
drag, startPoint x: 105, startPoint y: 71, endPoint x: 60, endPoint y: 73, distance: 44.8
click at [60, 73] on div "Work Order: WO#628546" at bounding box center [82, 71] width 127 height 12
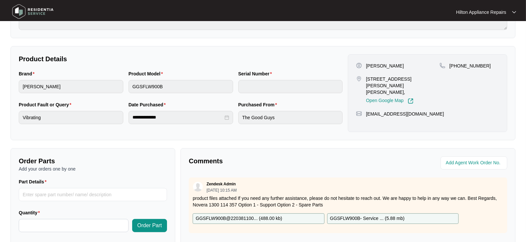
scroll to position [146, 0]
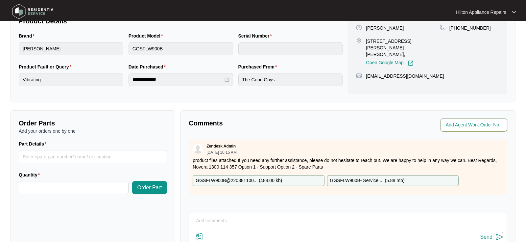
click at [454, 125] on input "string" at bounding box center [475, 125] width 58 height 8
type input "41499"
click at [335, 129] on div "Comments" at bounding box center [267, 124] width 162 height 13
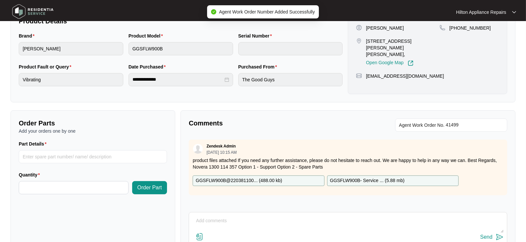
scroll to position [0, 0]
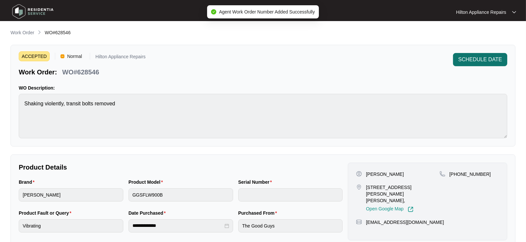
click at [468, 62] on span "SCHEDULE DATE" at bounding box center [480, 60] width 44 height 8
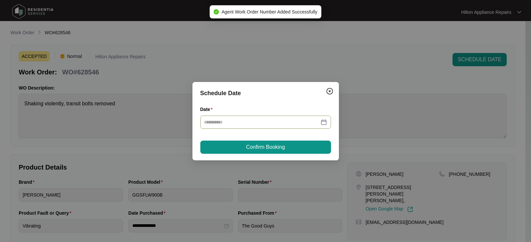
click at [327, 121] on div at bounding box center [265, 121] width 123 height 7
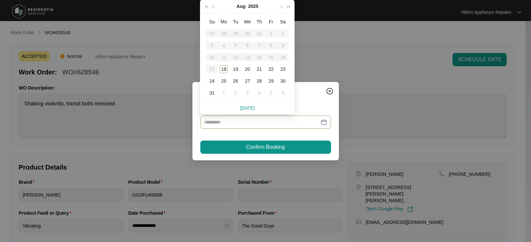
type input "**********"
drag, startPoint x: 234, startPoint y: 70, endPoint x: 238, endPoint y: 72, distance: 4.4
click at [235, 70] on div "19" at bounding box center [236, 69] width 8 height 8
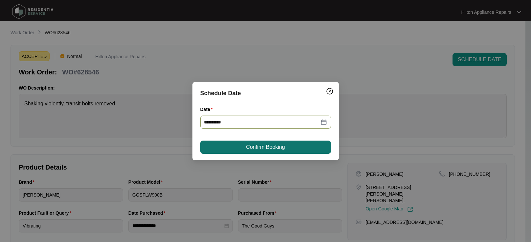
type input "**********"
click at [260, 147] on span "Confirm Booking" at bounding box center [265, 147] width 39 height 8
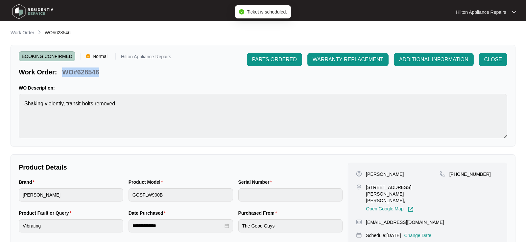
drag, startPoint x: 103, startPoint y: 73, endPoint x: 63, endPoint y: 73, distance: 40.1
click at [63, 73] on div "BOOKING CONFIRMED Normal Hilton Appliance Repairs Work Order: WO#628546 PARTS O…" at bounding box center [263, 96] width 505 height 102
click at [19, 34] on p "Work Order" at bounding box center [23, 32] width 24 height 7
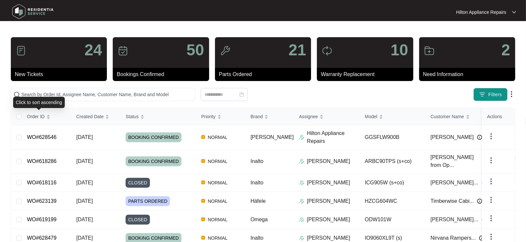
click at [38, 105] on div "Click to sort ascending" at bounding box center [39, 102] width 52 height 11
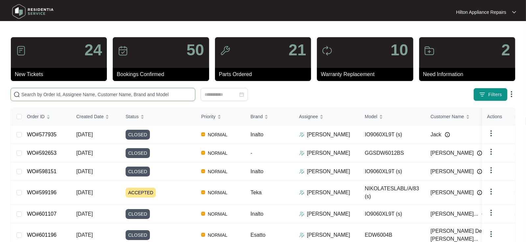
click at [33, 92] on input "text" at bounding box center [106, 94] width 171 height 7
paste input "WO#628546"
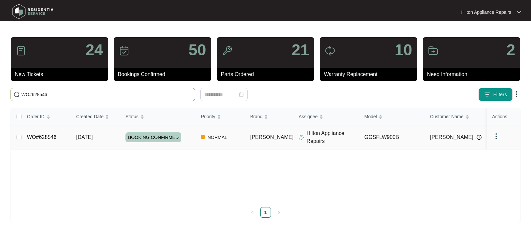
type input "WO#628546"
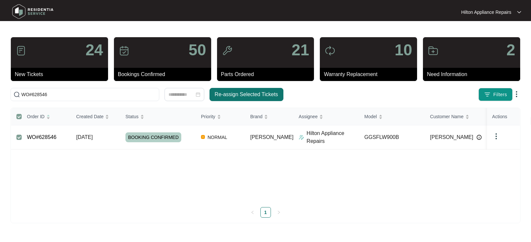
click at [228, 93] on span "Re-assign Selected Tickets" at bounding box center [246, 94] width 63 height 8
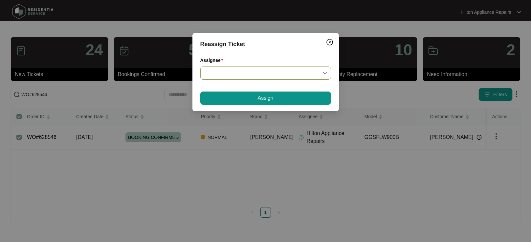
click at [325, 72] on input "Assignee" at bounding box center [265, 73] width 123 height 12
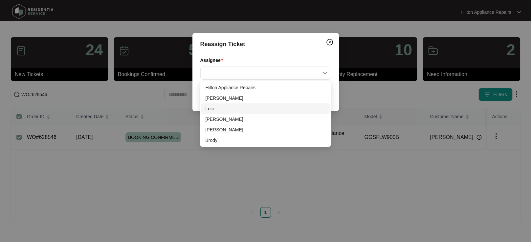
click at [215, 106] on div "Loic" at bounding box center [265, 108] width 120 height 7
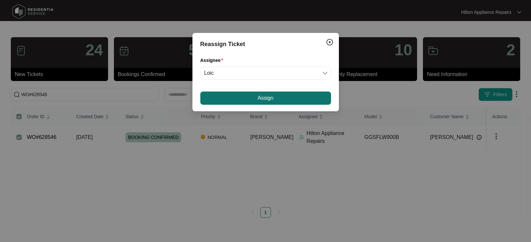
click at [258, 98] on span "Assign" at bounding box center [266, 98] width 16 height 8
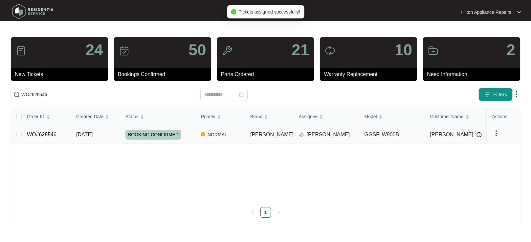
click at [92, 132] on span "[DATE]" at bounding box center [84, 134] width 16 height 6
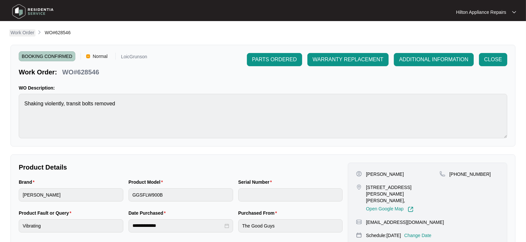
click at [23, 33] on p "Work Order" at bounding box center [23, 32] width 24 height 7
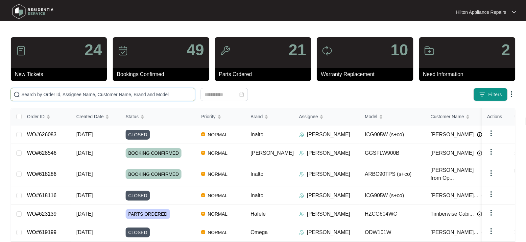
click at [39, 96] on input "text" at bounding box center [106, 94] width 171 height 7
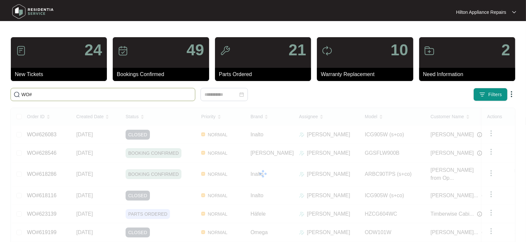
paste input "628571"
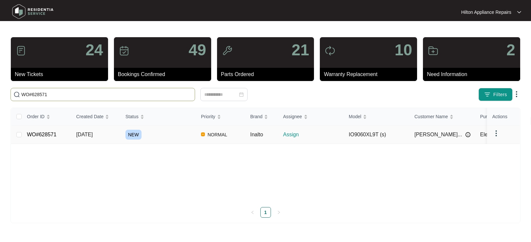
type input "WO#628571"
click at [86, 135] on span "[DATE]" at bounding box center [84, 134] width 16 height 6
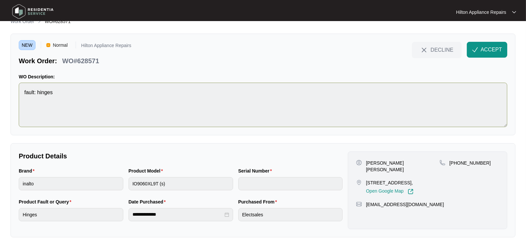
scroll to position [17, 0]
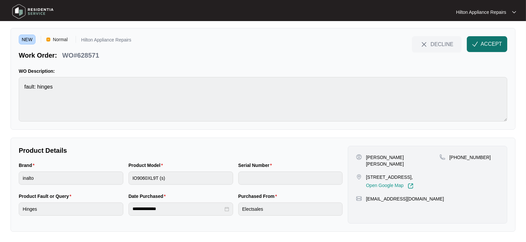
click at [486, 41] on span "ACCEPT" at bounding box center [490, 44] width 21 height 8
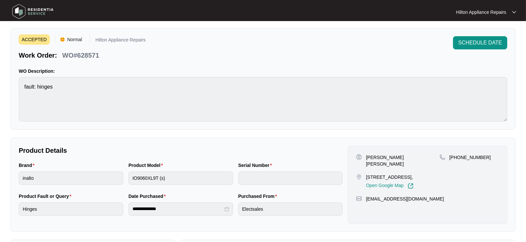
drag, startPoint x: 413, startPoint y: 170, endPoint x: 366, endPoint y: 171, distance: 46.7
click at [366, 174] on p "[STREET_ADDRESS]," at bounding box center [389, 177] width 47 height 7
drag, startPoint x: 389, startPoint y: 156, endPoint x: 364, endPoint y: 157, distance: 24.7
click at [364, 157] on div "[PERSON_NAME] [PERSON_NAME]" at bounding box center [397, 160] width 83 height 13
drag, startPoint x: 406, startPoint y: 156, endPoint x: 390, endPoint y: 155, distance: 16.2
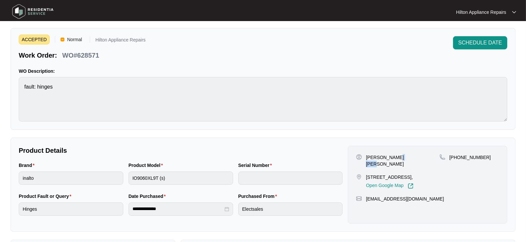
click at [390, 155] on div "[PERSON_NAME] [PERSON_NAME]" at bounding box center [397, 160] width 83 height 13
drag, startPoint x: 481, startPoint y: 157, endPoint x: 459, endPoint y: 156, distance: 22.0
click at [459, 156] on span "[PHONE_NUMBER]" at bounding box center [469, 156] width 41 height 5
drag, startPoint x: 419, startPoint y: 192, endPoint x: 367, endPoint y: 192, distance: 52.6
click at [367, 195] on div "[EMAIL_ADDRESS][DOMAIN_NAME]" at bounding box center [427, 198] width 143 height 7
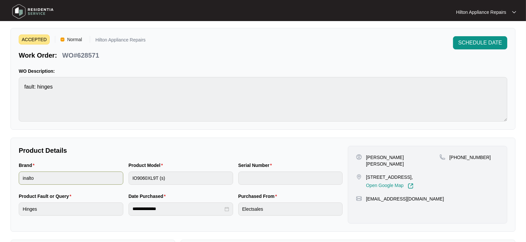
click at [114, 181] on div "Brand inalto Product Model IO9060XL9T (s) Serial Number" at bounding box center [180, 176] width 329 height 31
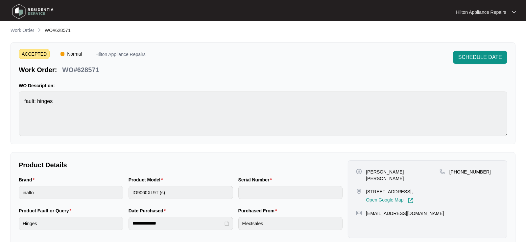
scroll to position [0, 0]
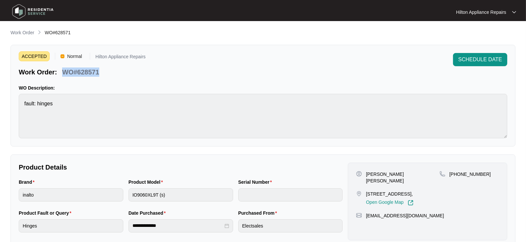
drag, startPoint x: 105, startPoint y: 73, endPoint x: 59, endPoint y: 69, distance: 45.5
click at [59, 69] on div "Work Order: WO#628571" at bounding box center [82, 71] width 127 height 12
